Goal: Find specific page/section: Find specific page/section

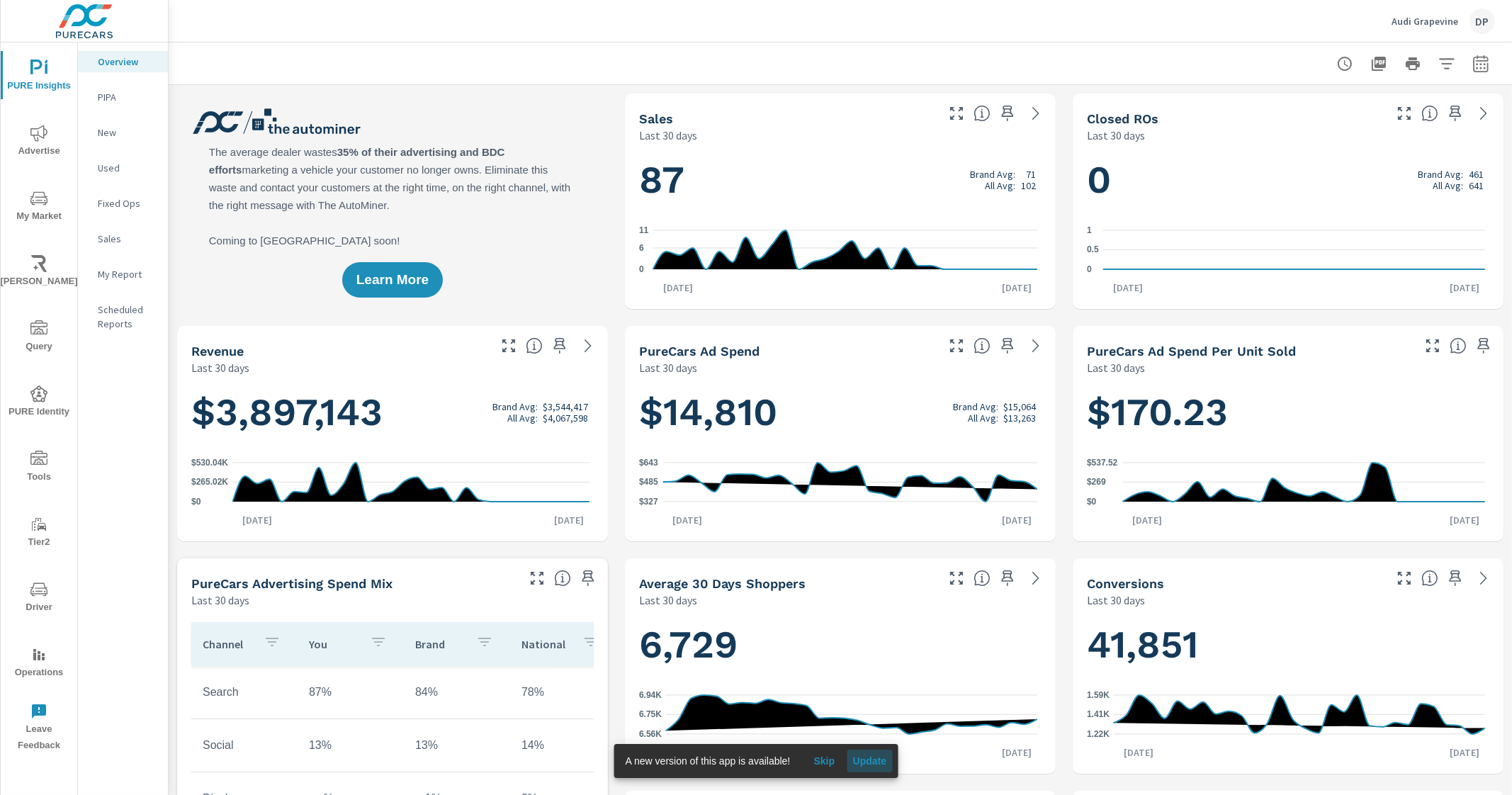
click at [865, 756] on span "Update" at bounding box center [870, 761] width 34 height 12
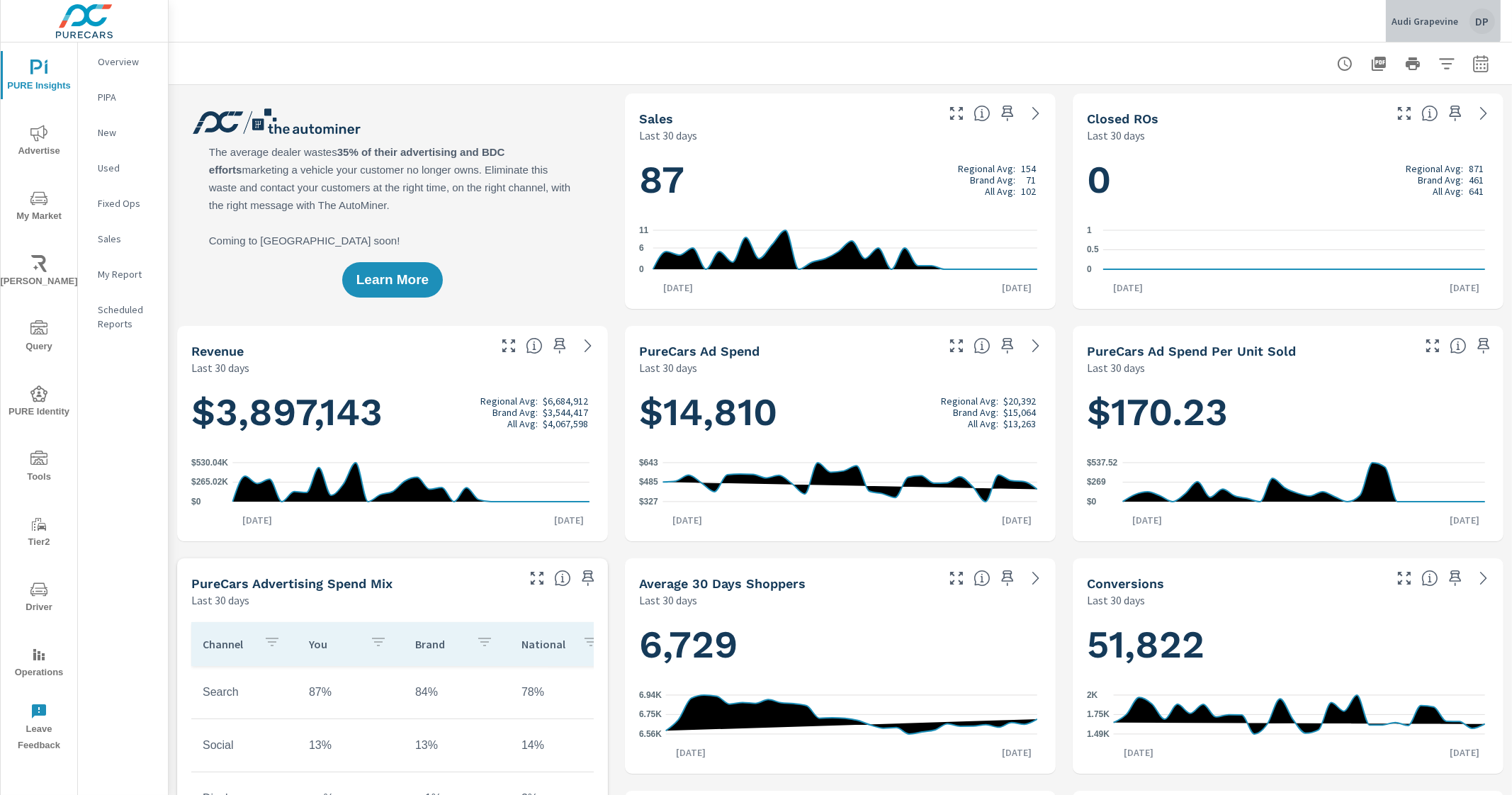
click at [1442, 15] on p "Audi Grapevine" at bounding box center [1425, 21] width 67 height 12
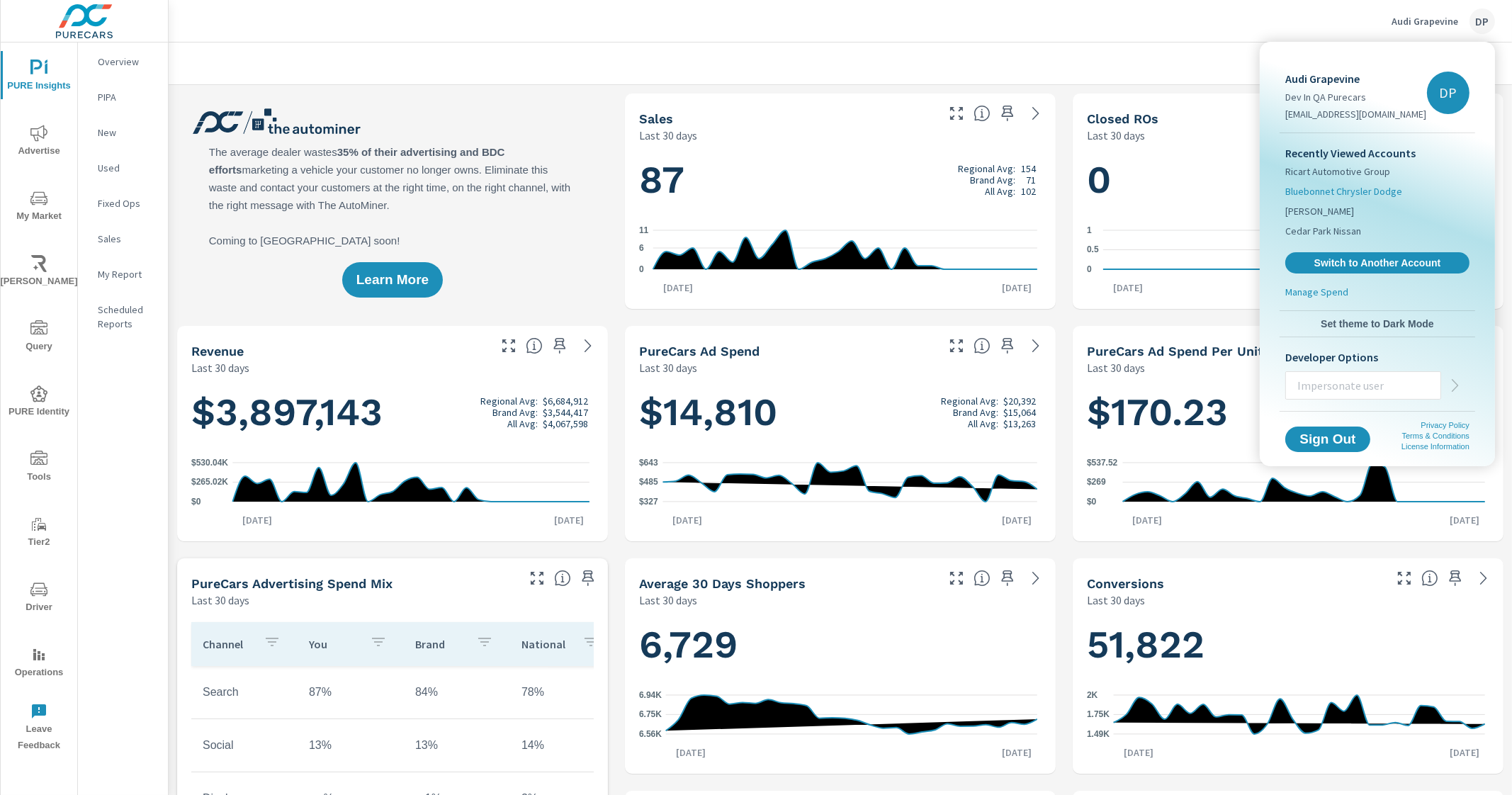
click at [1329, 193] on span "Bluebonnet Chrysler Dodge" at bounding box center [1343, 191] width 117 height 14
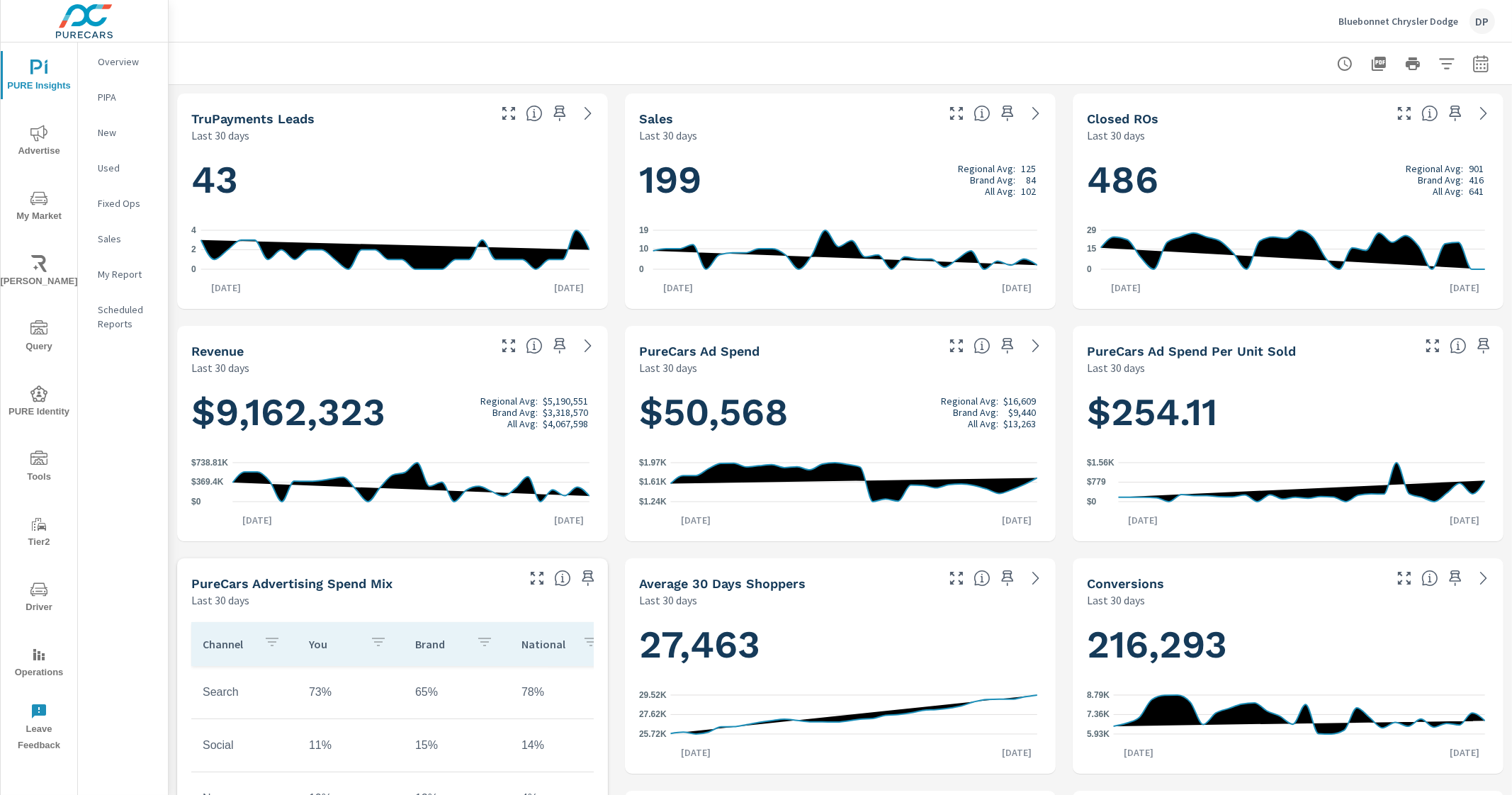
click at [1489, 16] on div "DP" at bounding box center [1482, 21] width 26 height 26
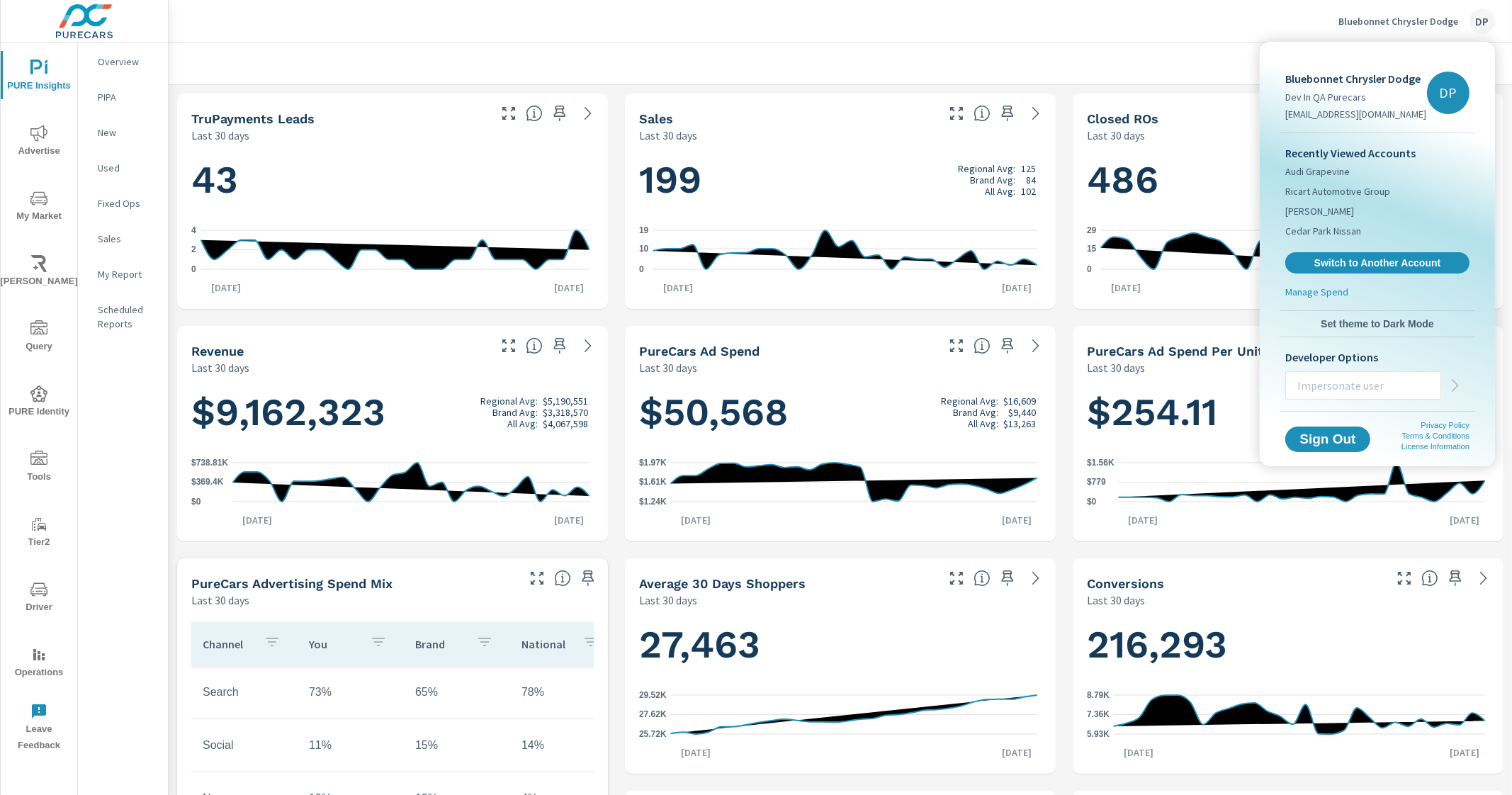
click at [1486, 19] on div at bounding box center [756, 398] width 1512 height 795
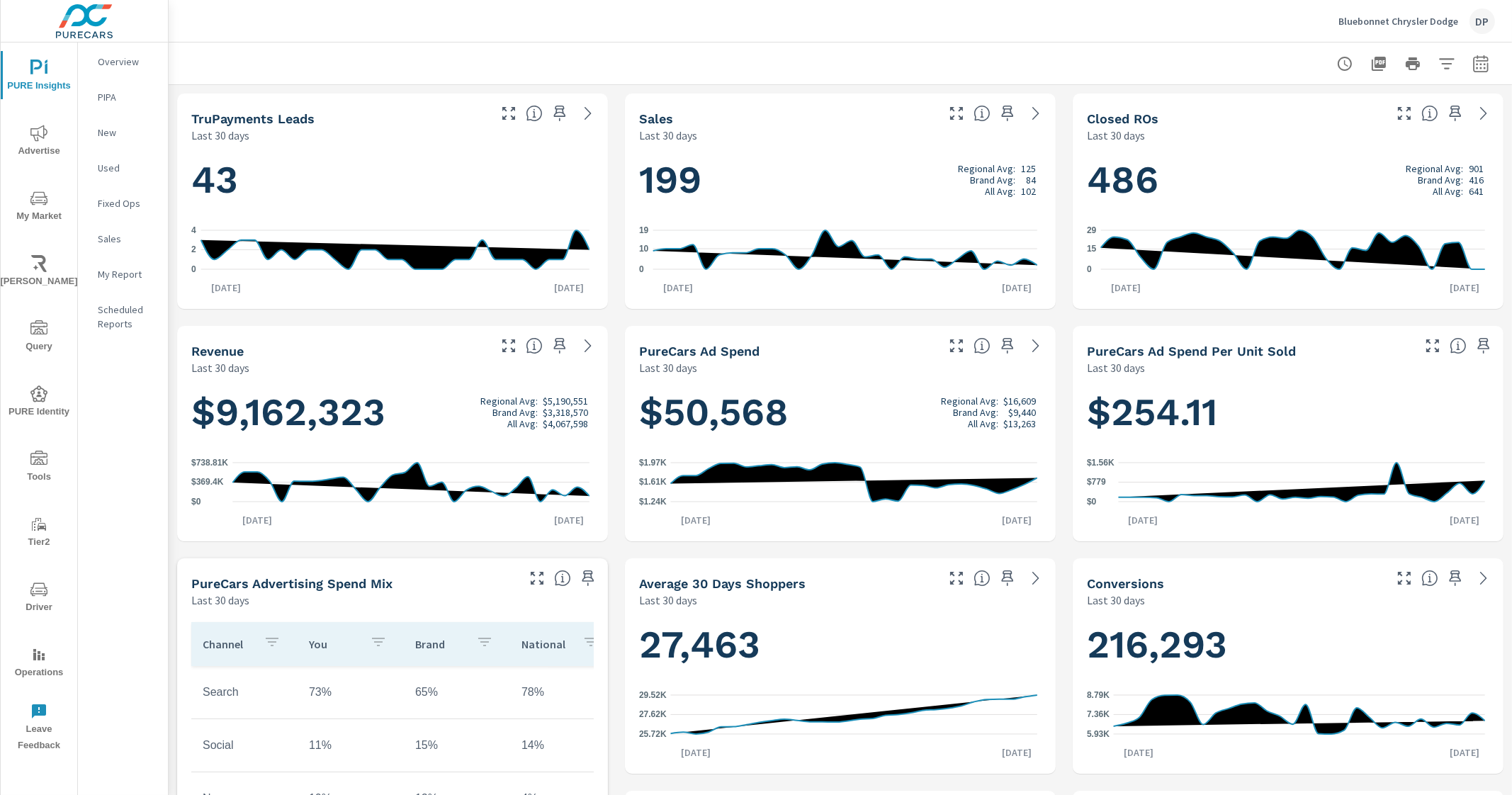
click at [1486, 19] on div "DP" at bounding box center [1482, 21] width 26 height 26
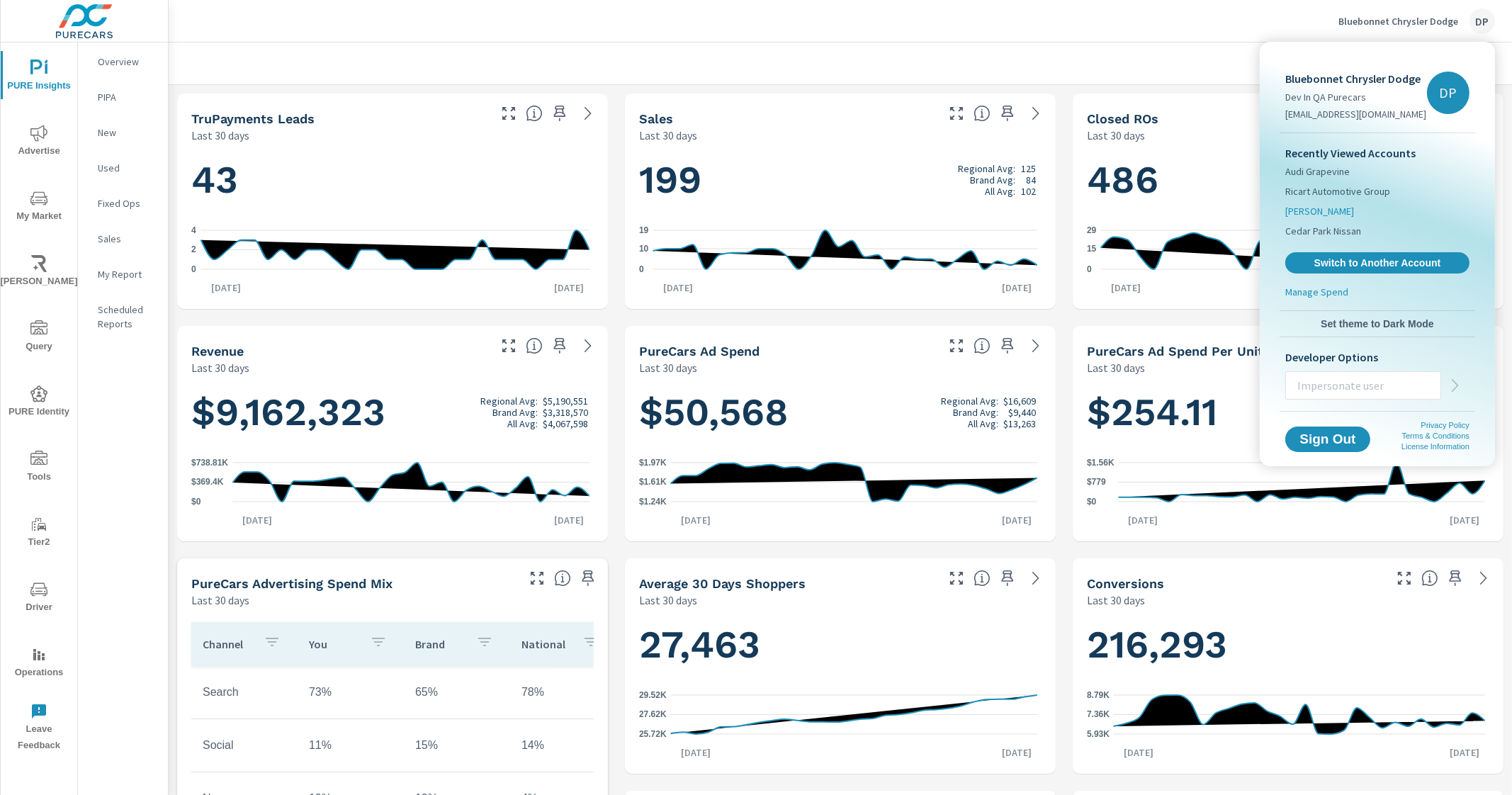
click at [1362, 212] on li "Kia Carland" at bounding box center [1377, 210] width 184 height 20
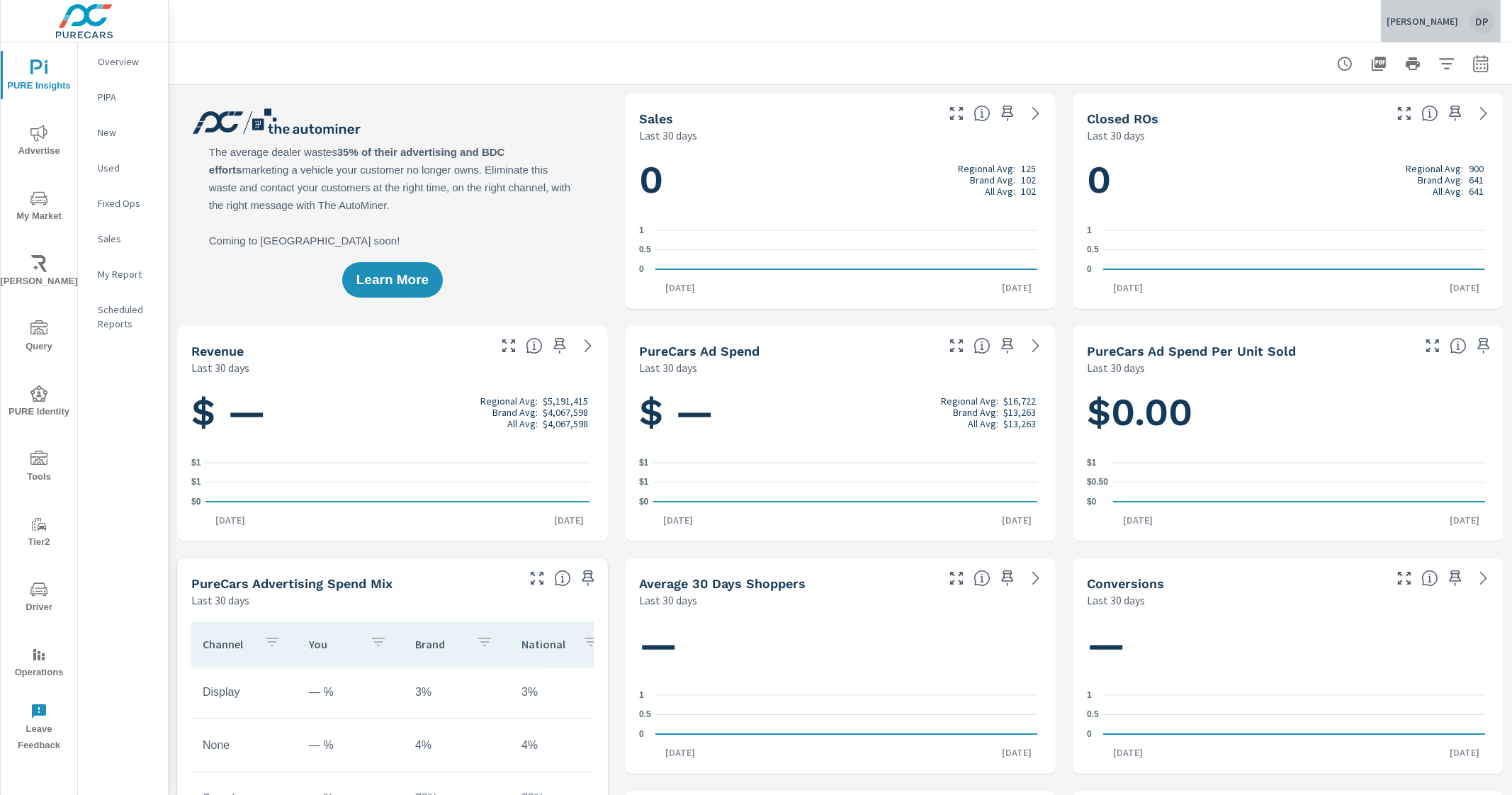
click at [1483, 21] on div "DP" at bounding box center [1482, 21] width 26 height 26
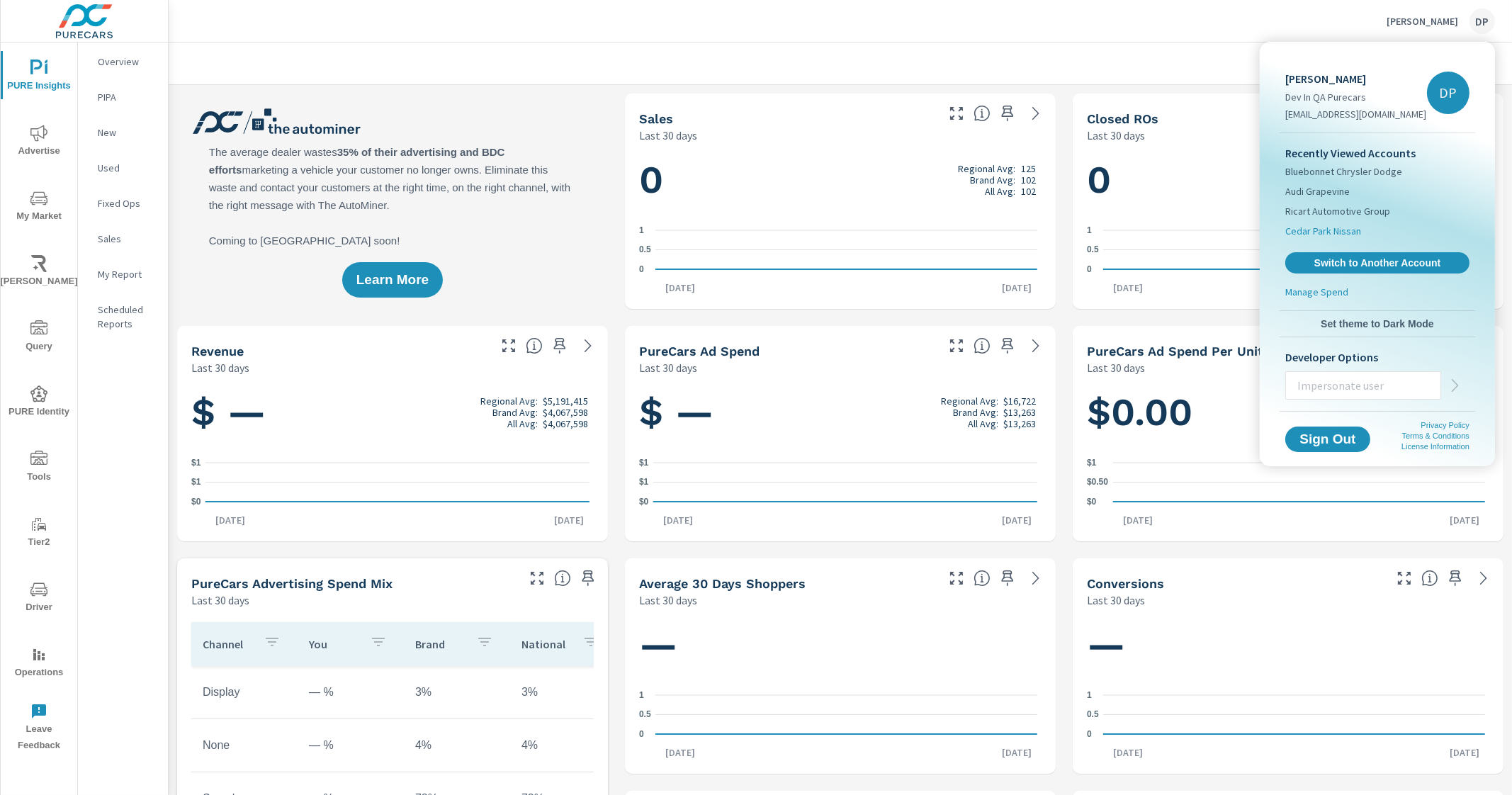
click at [1341, 234] on span "Cedar Park Nissan" at bounding box center [1323, 230] width 76 height 14
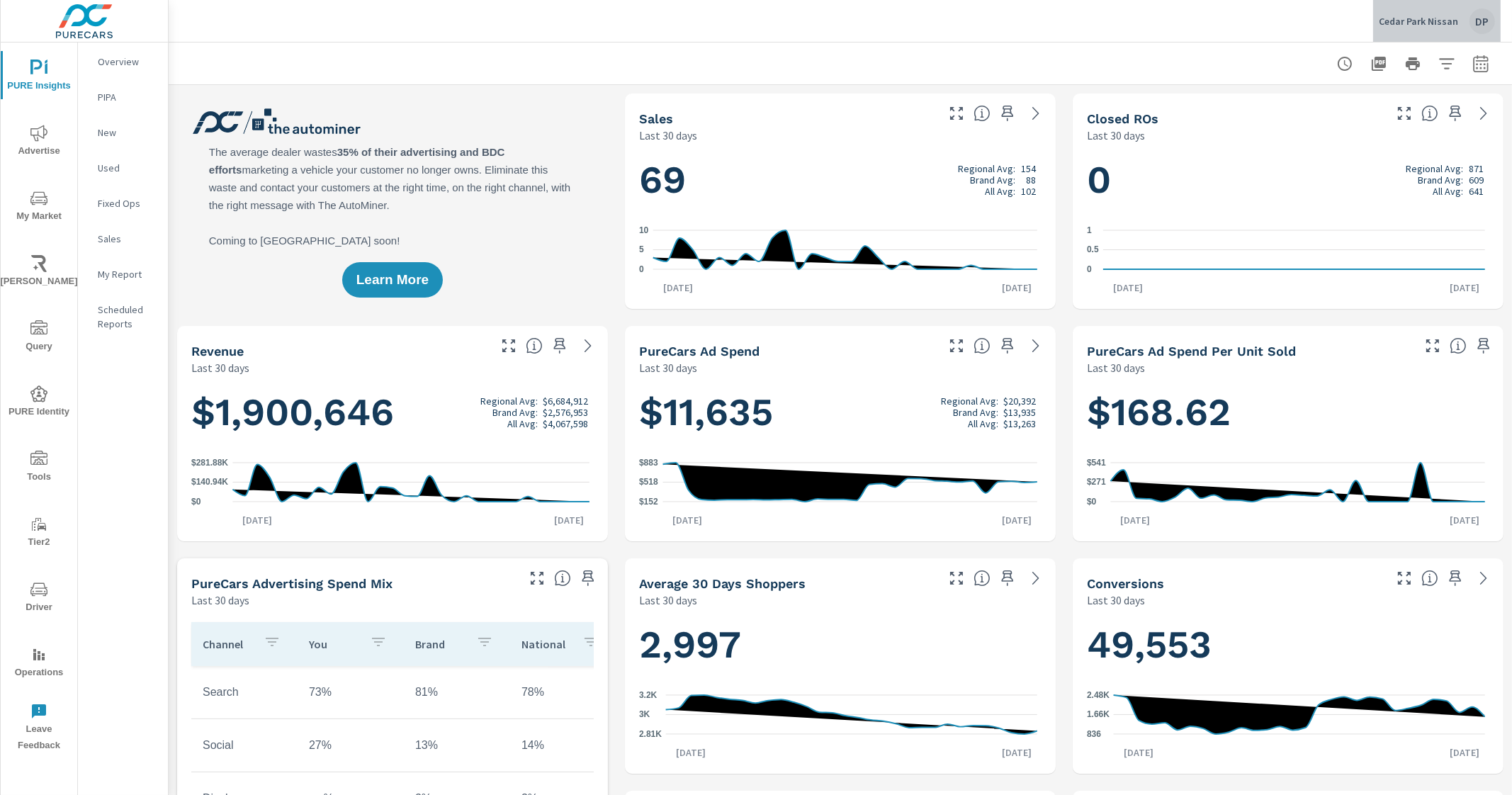
click at [1482, 24] on div "DP" at bounding box center [1482, 21] width 26 height 26
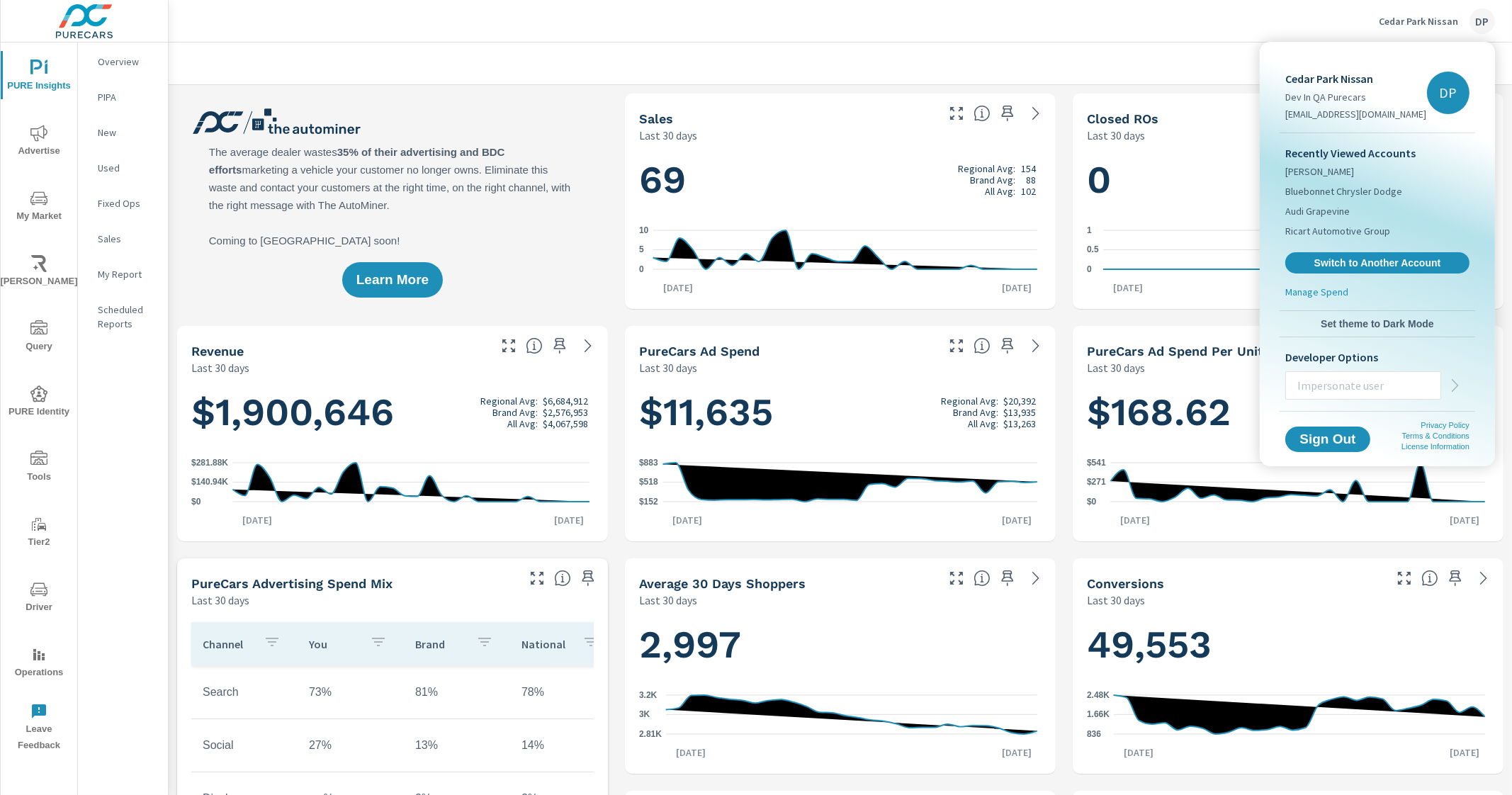
click at [1134, 53] on div at bounding box center [756, 398] width 1512 height 795
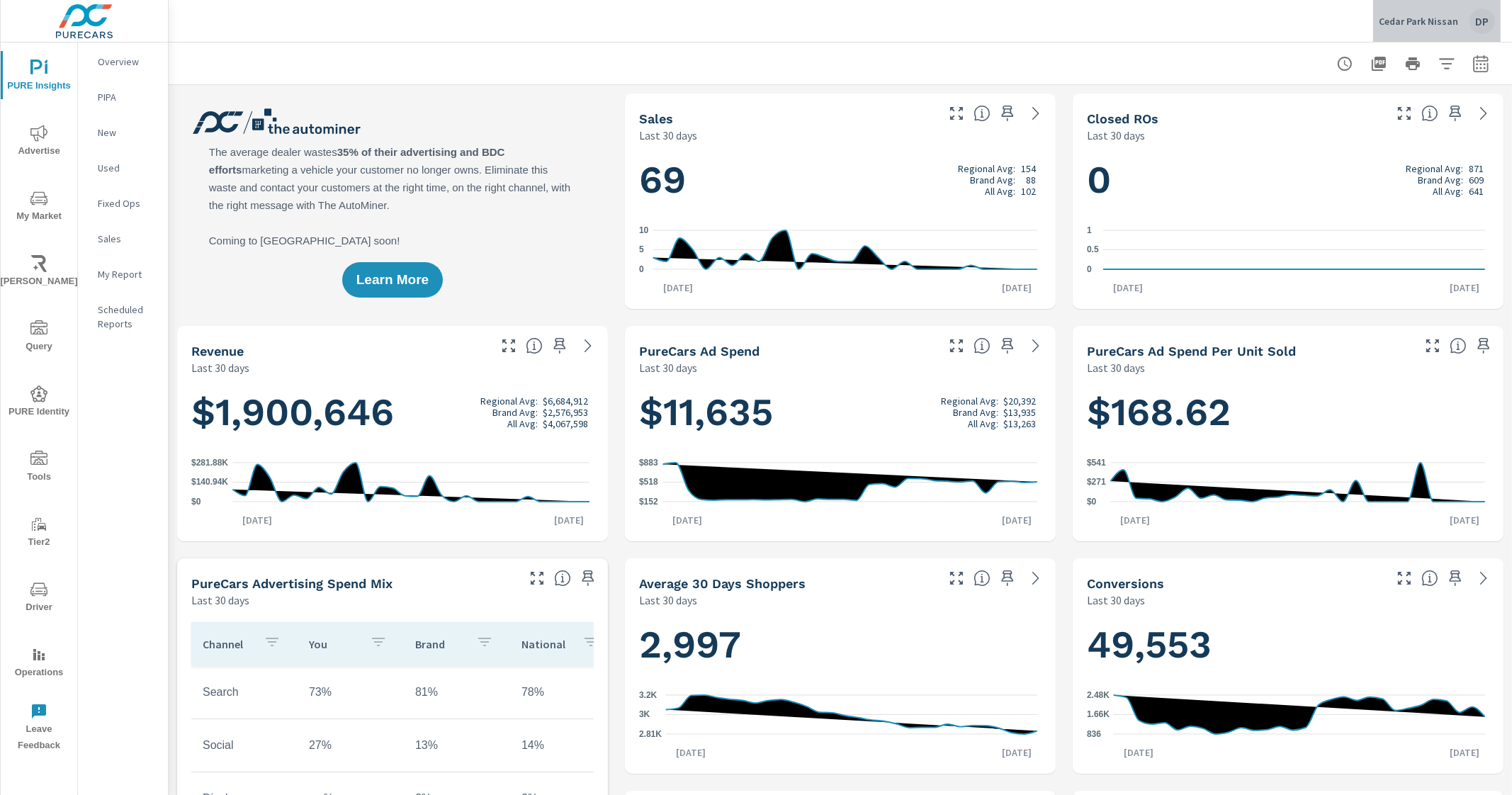
click at [1484, 29] on div "DP" at bounding box center [1482, 21] width 26 height 26
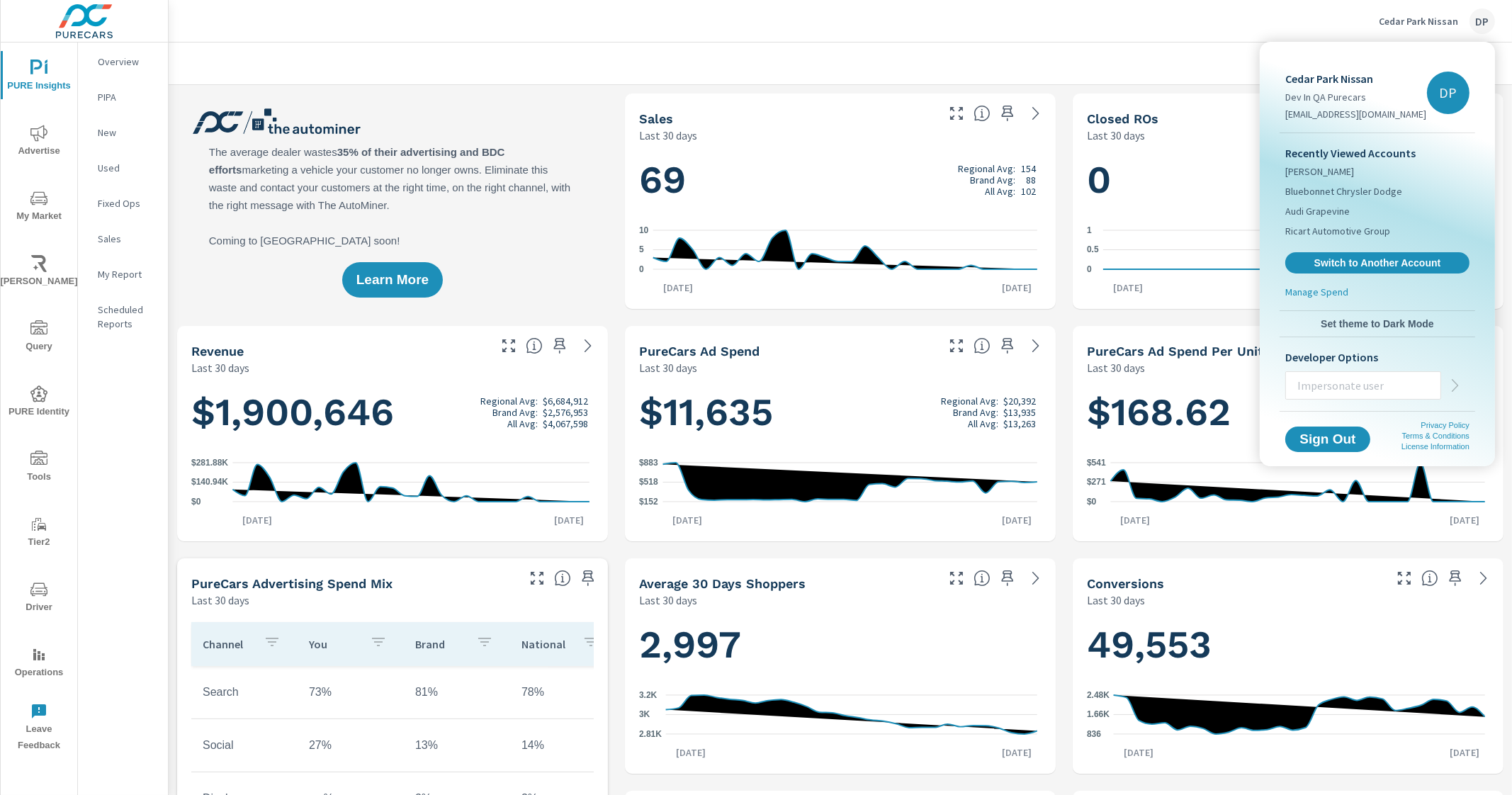
click at [1182, 37] on div at bounding box center [756, 398] width 1512 height 795
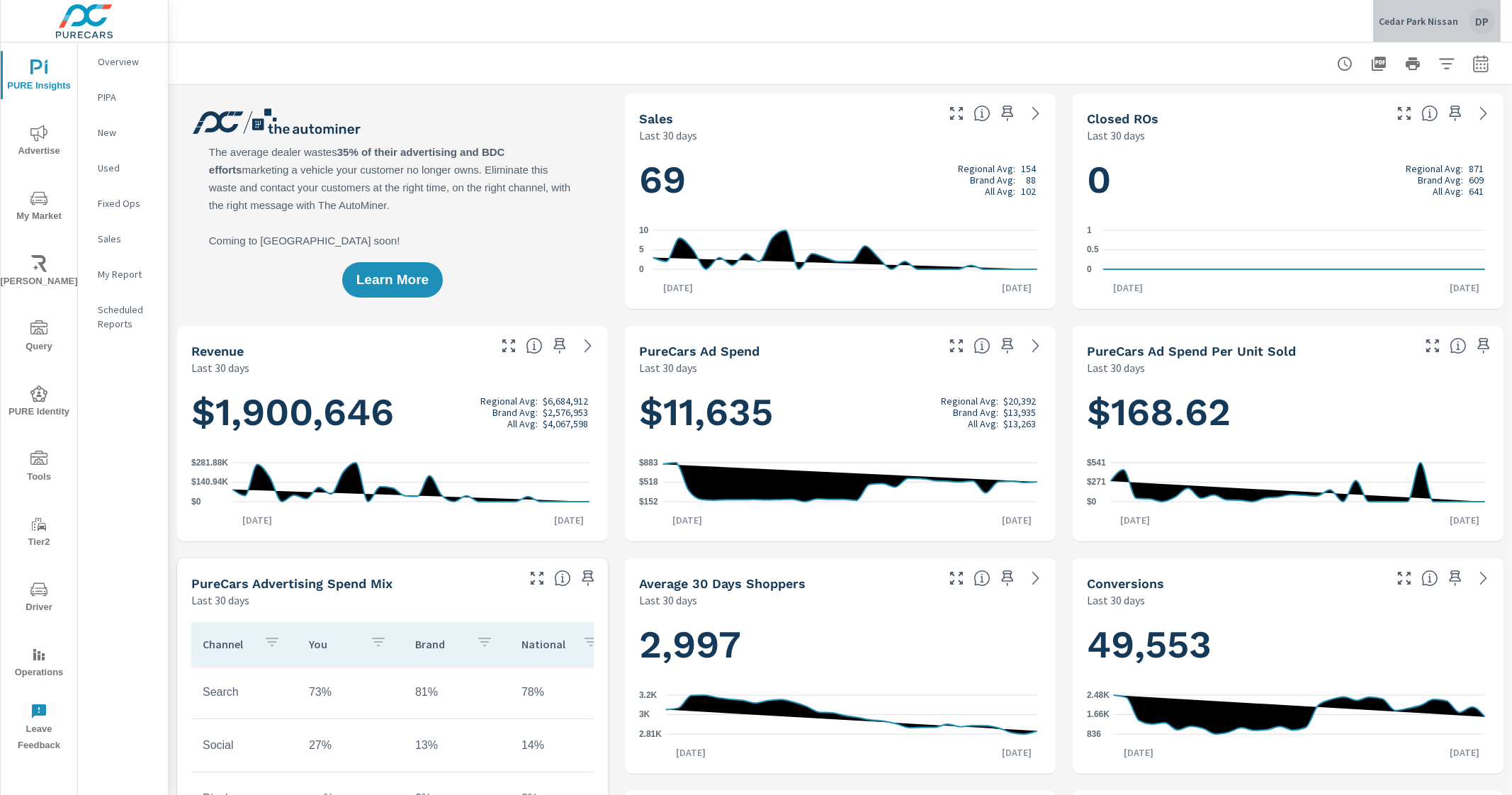
click at [1481, 30] on div "DP" at bounding box center [1482, 21] width 26 height 26
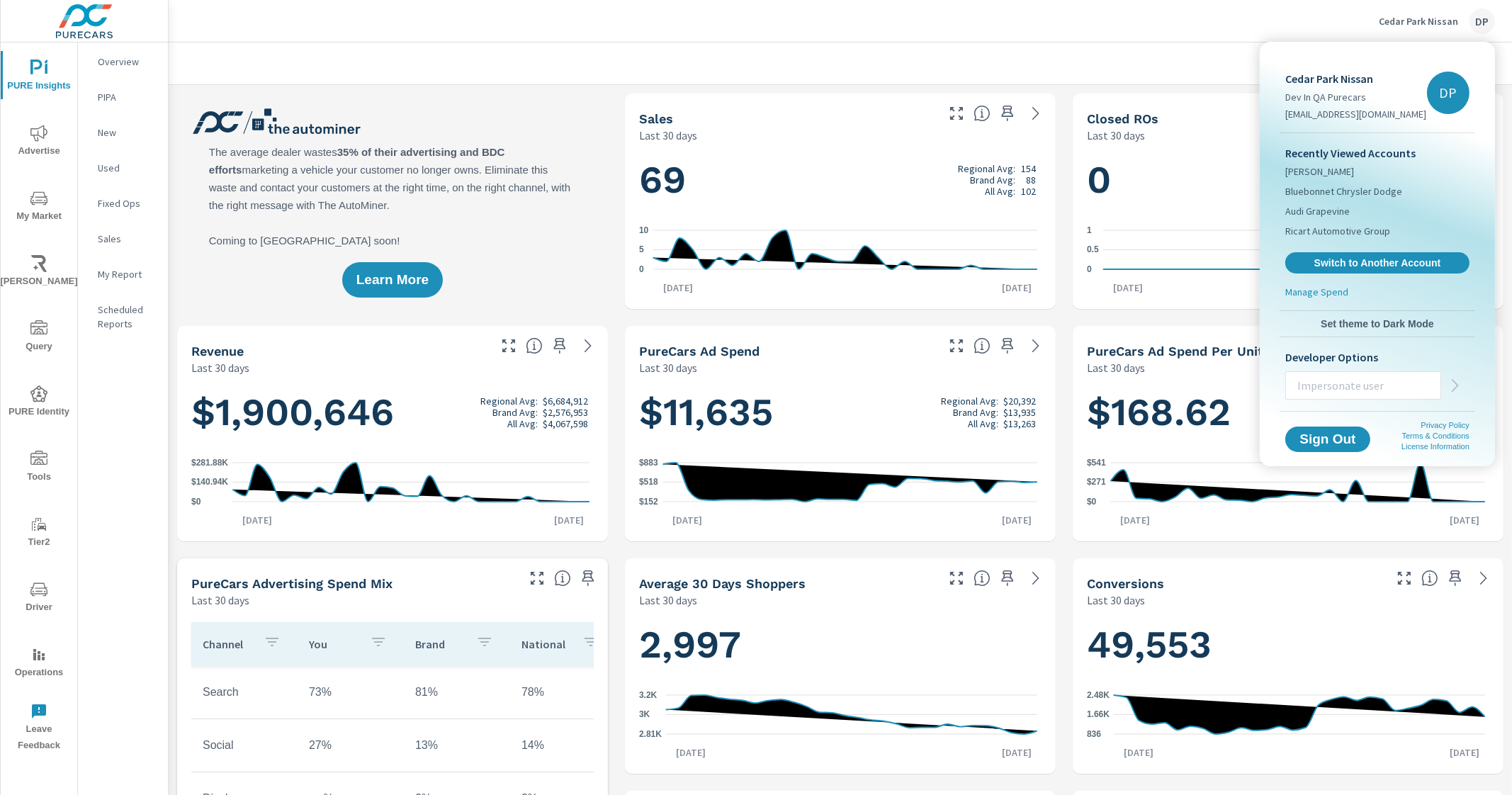
click at [1061, 453] on div at bounding box center [756, 398] width 1512 height 795
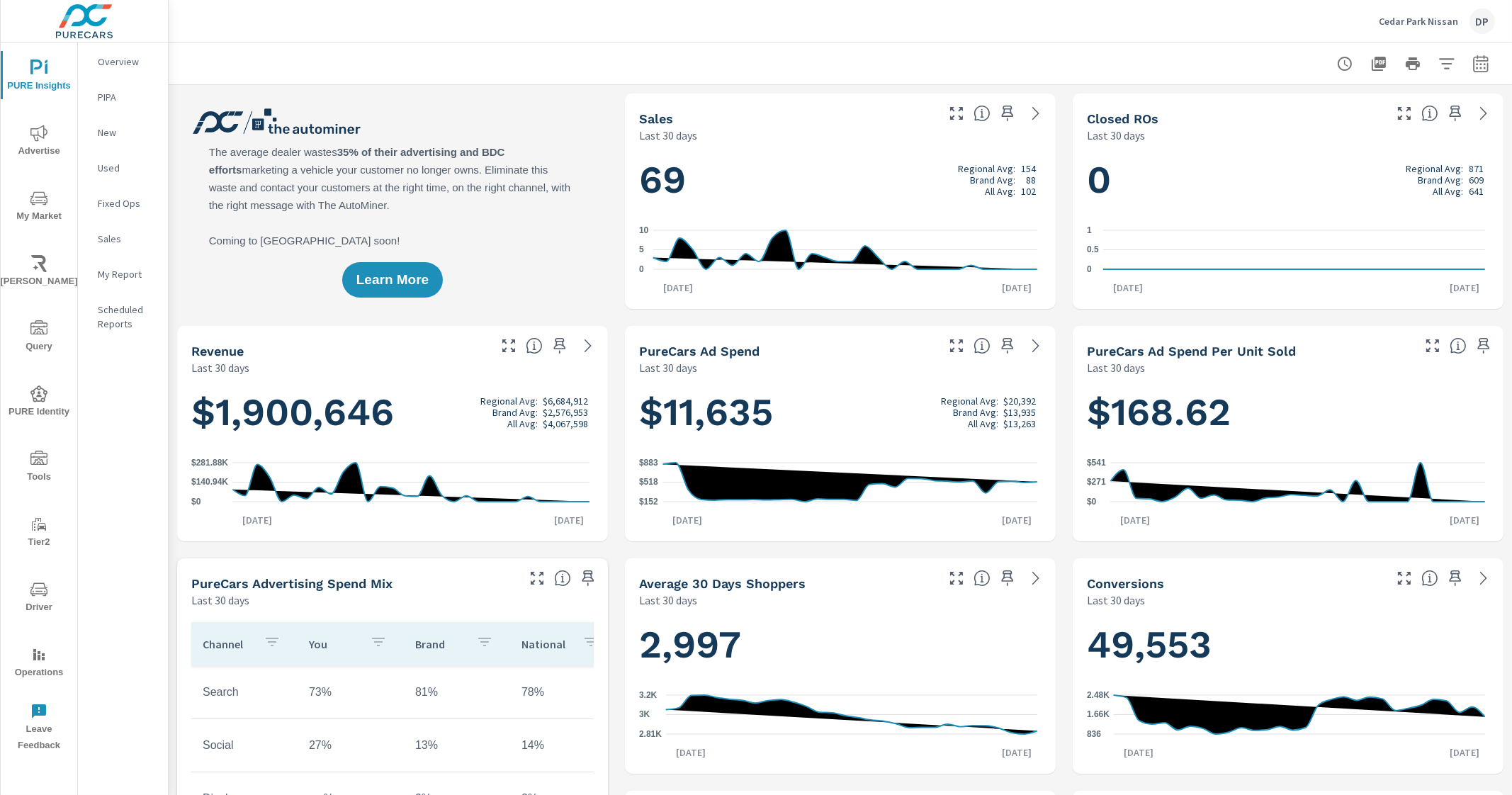
click at [1472, 12] on div "DP" at bounding box center [1482, 21] width 26 height 26
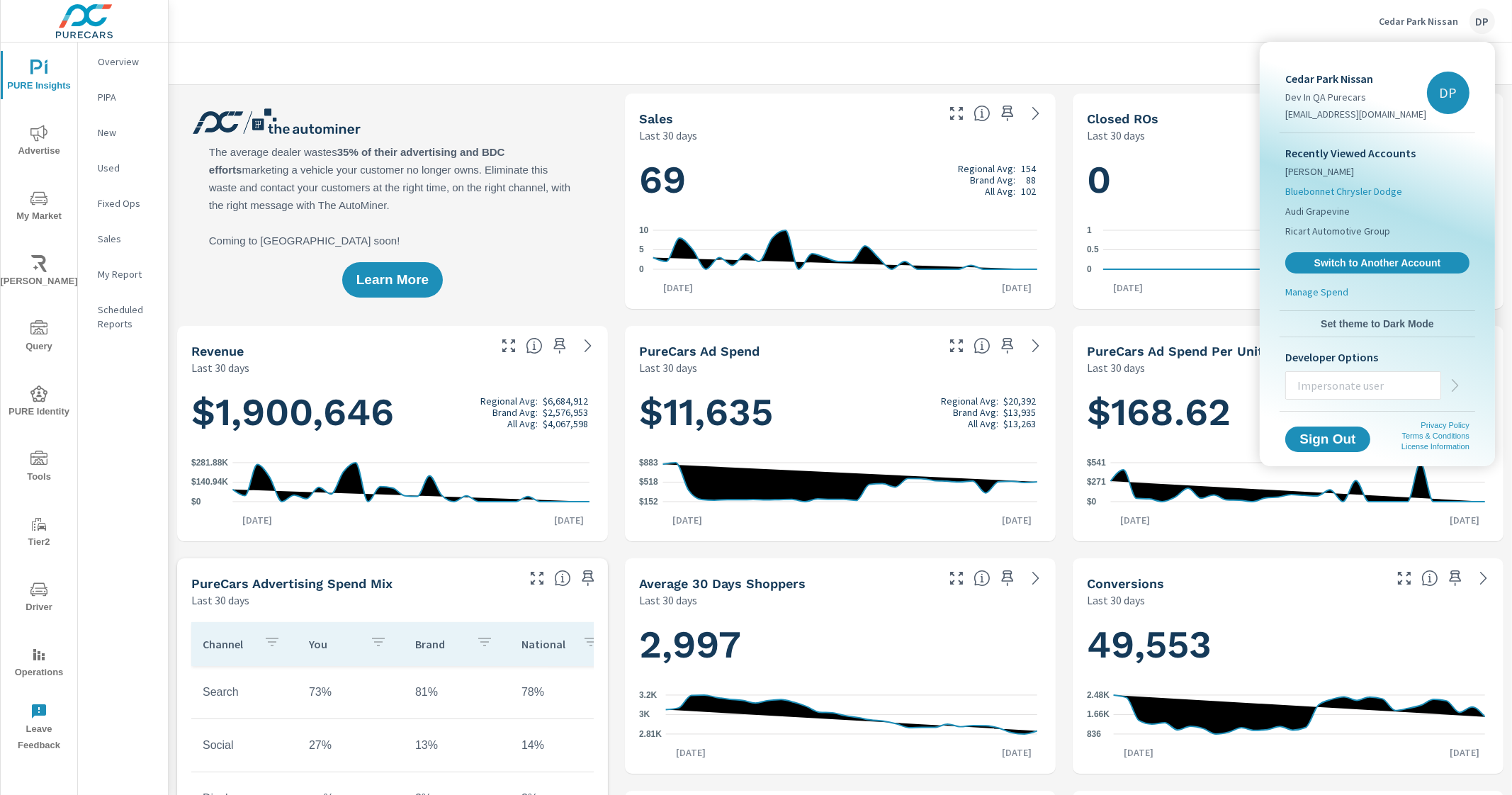
click at [1319, 192] on span "Bluebonnet Chrysler Dodge" at bounding box center [1343, 191] width 117 height 14
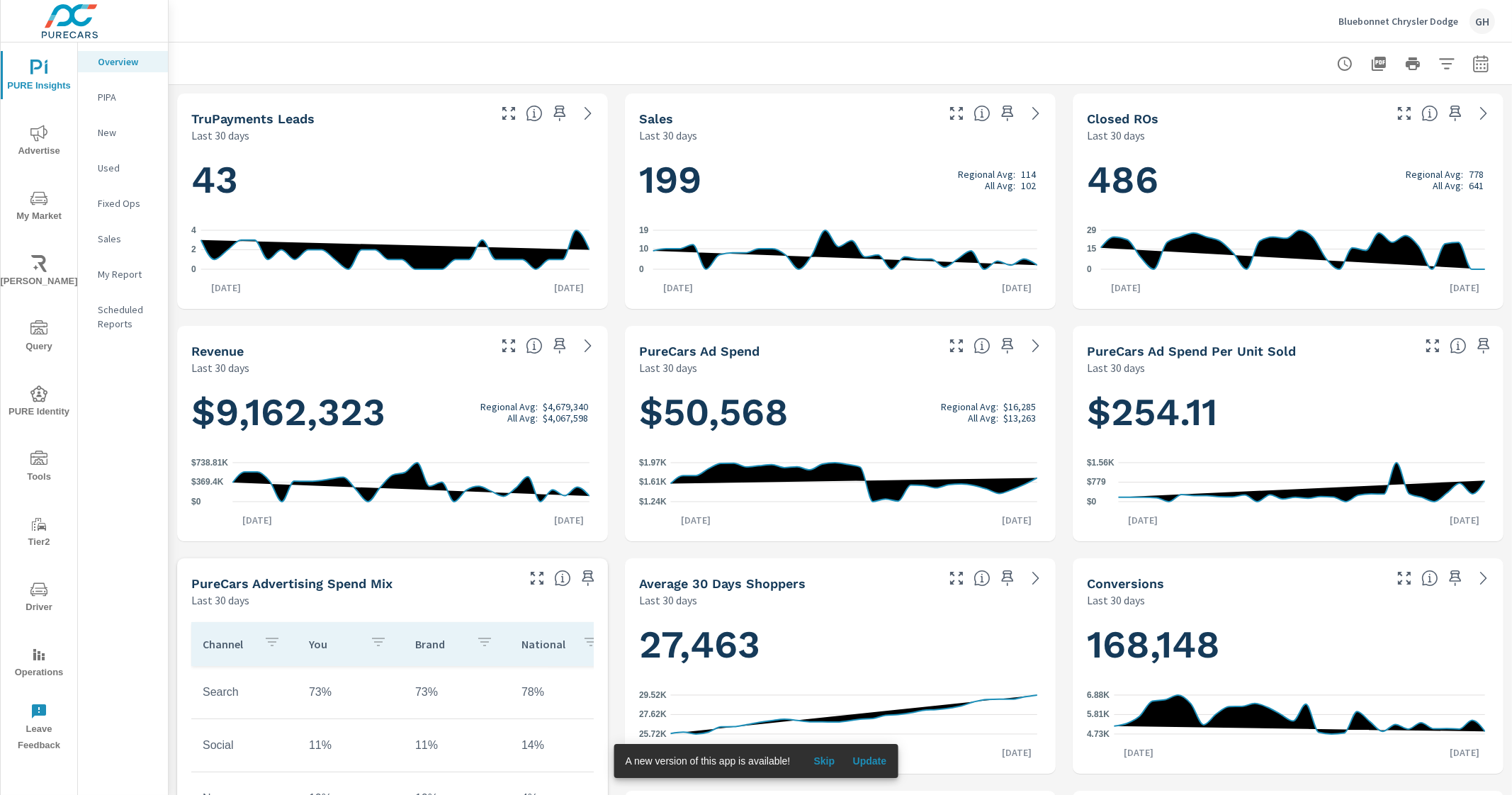
click at [883, 758] on span "Update" at bounding box center [870, 761] width 34 height 12
